Goal: Obtain resource: Download file/media

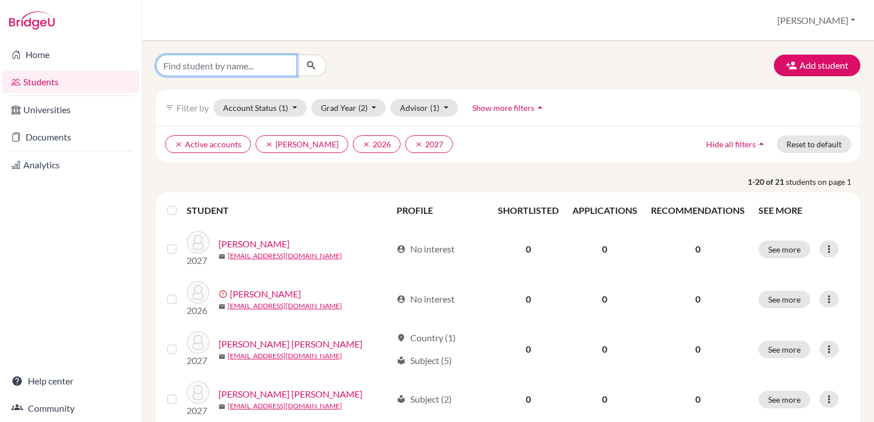
click at [252, 67] on input "Find student by name..." at bounding box center [226, 66] width 141 height 22
type input "[PERSON_NAME]"
click button "submit" at bounding box center [312, 66] width 30 height 22
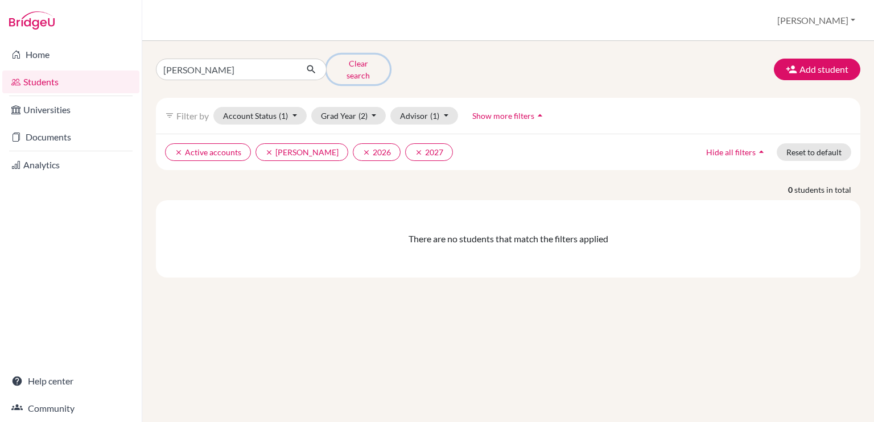
click at [353, 64] on button "Clear search" at bounding box center [358, 70] width 63 height 30
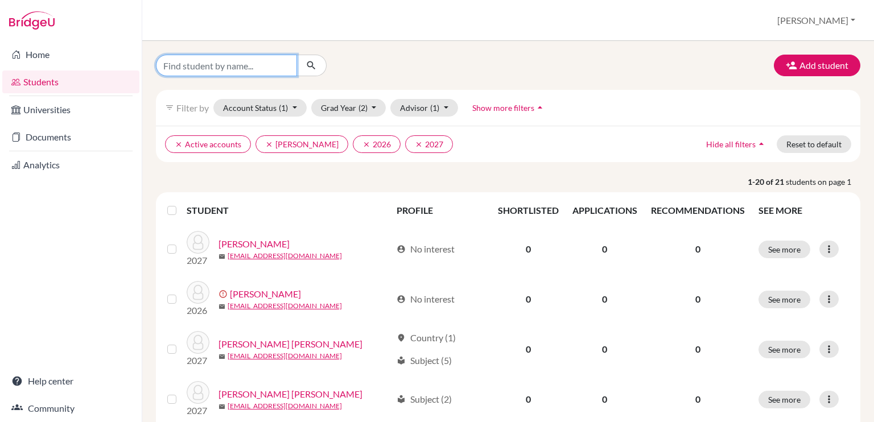
click at [260, 67] on input "Find student by name..." at bounding box center [226, 66] width 141 height 22
type input "victoria"
click button "submit" at bounding box center [312, 66] width 30 height 22
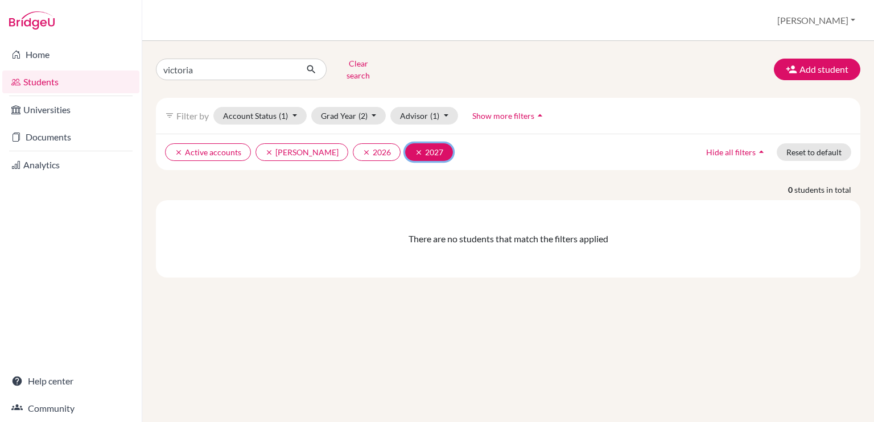
click at [415, 149] on icon "clear" at bounding box center [419, 153] width 8 height 8
click at [262, 145] on button "clear [PERSON_NAME]" at bounding box center [302, 152] width 93 height 18
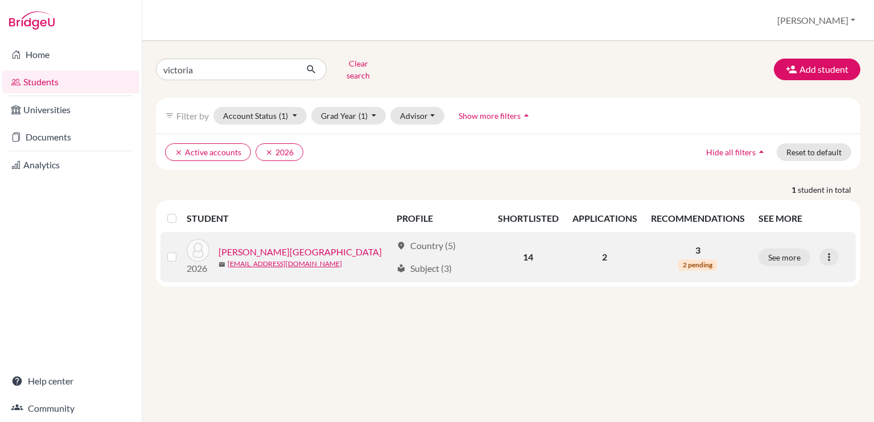
click at [256, 245] on link "[PERSON_NAME][GEOGRAPHIC_DATA]" at bounding box center [300, 252] width 163 height 14
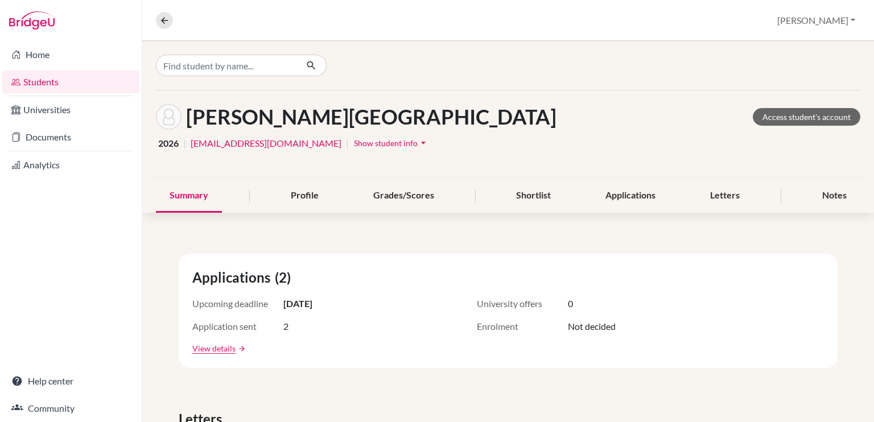
scroll to position [7, 0]
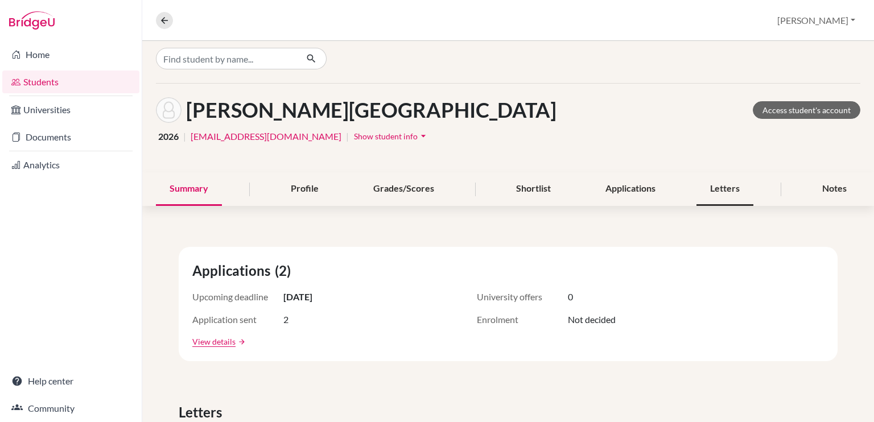
click at [717, 183] on div "Letters" at bounding box center [725, 189] width 57 height 34
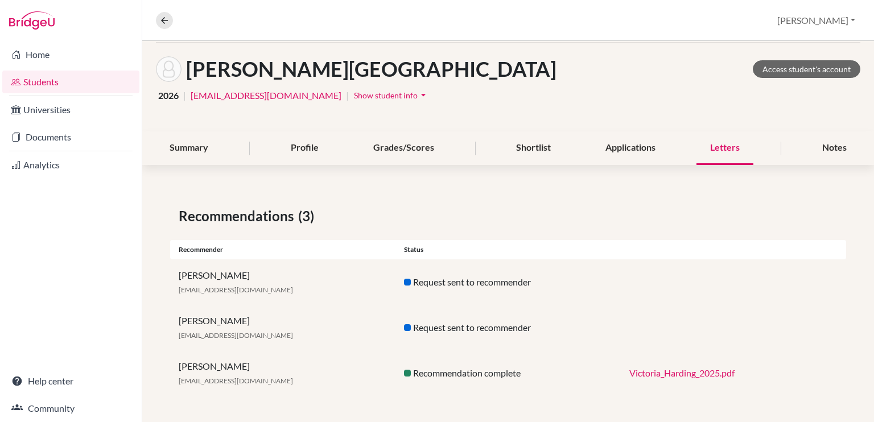
scroll to position [48, 0]
click at [672, 368] on link "Victoria_Harding_2025.pdf" at bounding box center [682, 373] width 105 height 11
